Goal: Communication & Community: Ask a question

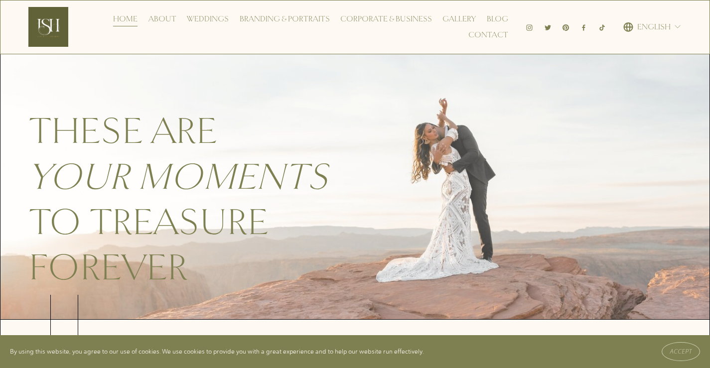
click at [468, 27] on link "Contact" at bounding box center [488, 35] width 40 height 16
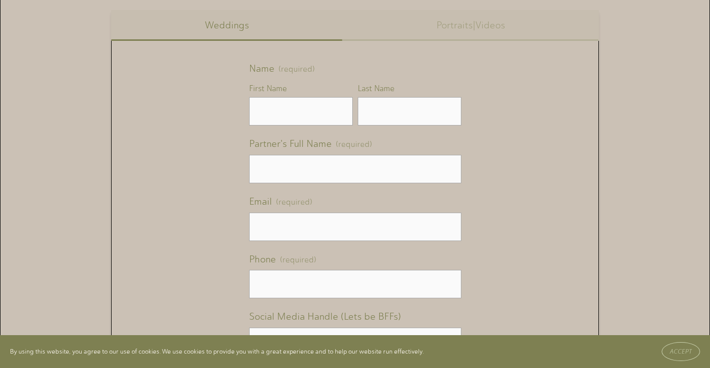
scroll to position [598, 0]
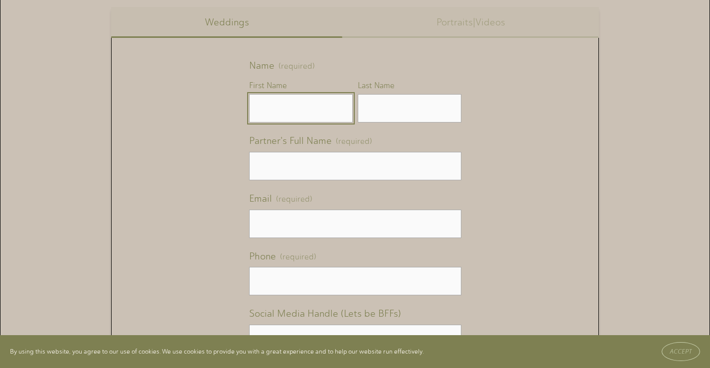
click at [310, 123] on input "First Name" at bounding box center [301, 108] width 104 height 28
type input "[PERSON_NAME]"
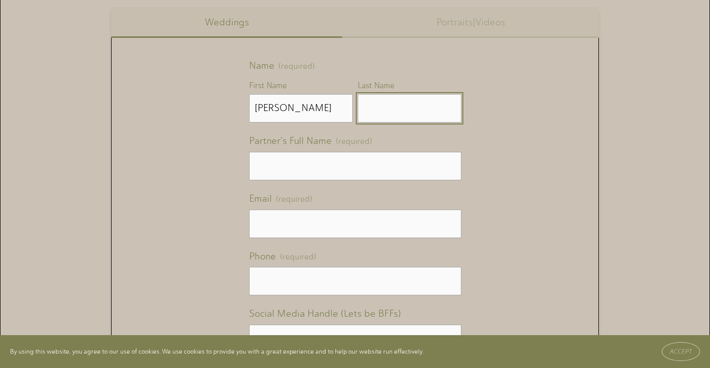
type input "[PERSON_NAME]"
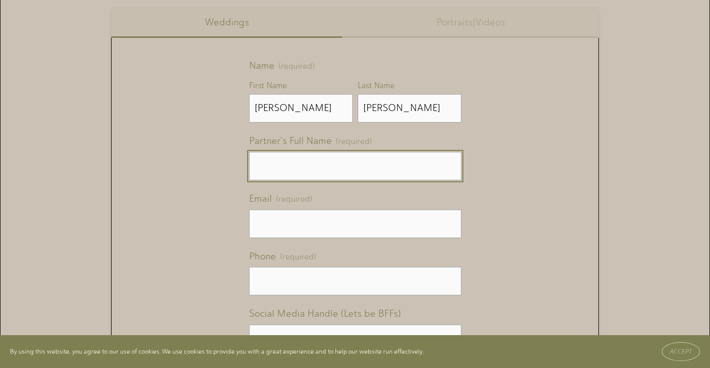
type input "[PERSON_NAME]"
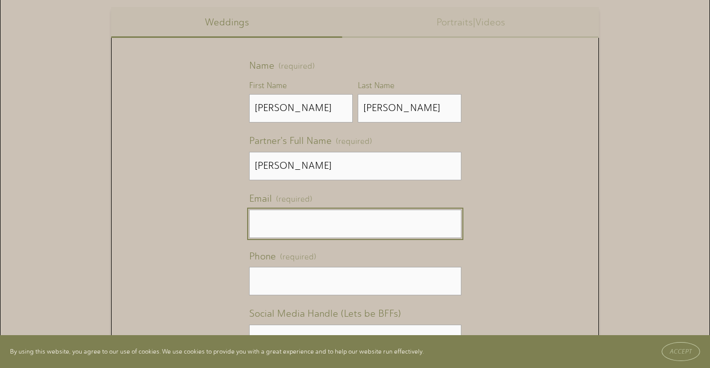
type input "[PERSON_NAME][EMAIL_ADDRESS][DOMAIN_NAME]"
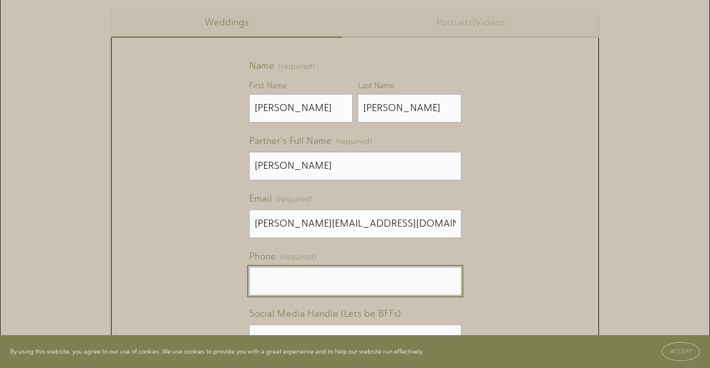
type input "[PHONE_NUMBER]"
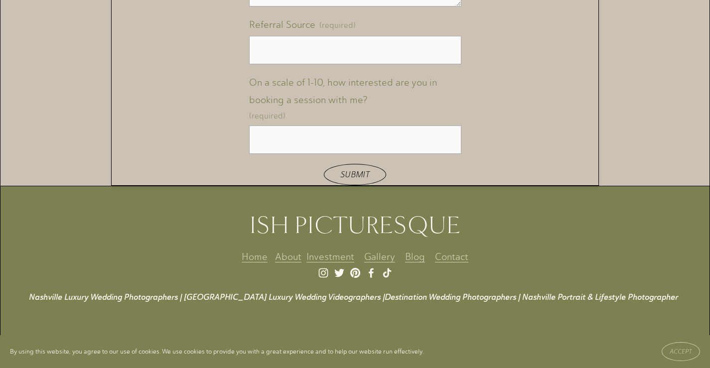
scroll to position [1214, 0]
